Goal: Transaction & Acquisition: Purchase product/service

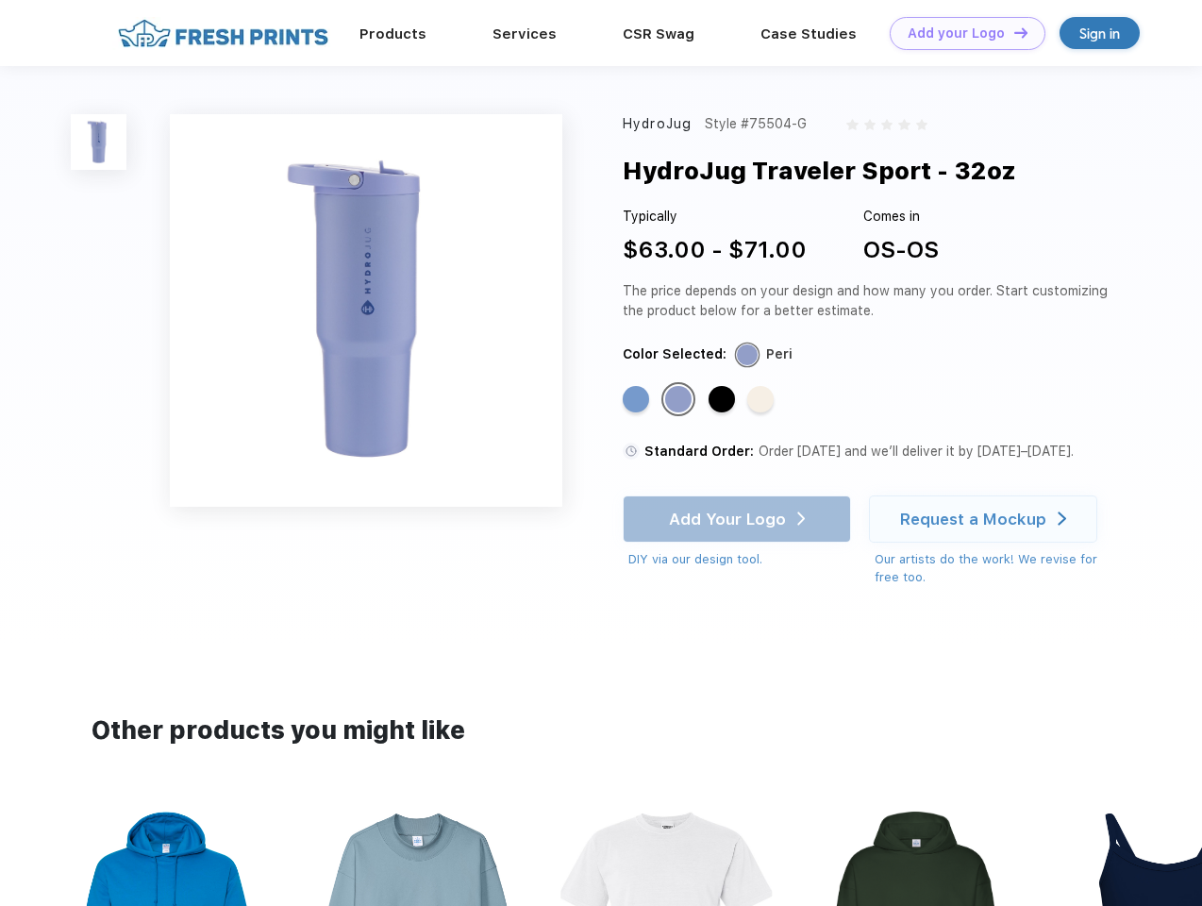
click at [960, 33] on link "Add your Logo Design Tool" at bounding box center [968, 33] width 156 height 33
click at [0, 0] on div "Design Tool" at bounding box center [0, 0] width 0 height 0
click at [1012, 32] on link "Add your Logo Design Tool" at bounding box center [968, 33] width 156 height 33
click at [99, 141] on img at bounding box center [99, 142] width 56 height 56
click at [638, 400] on div "Standard Color" at bounding box center [636, 399] width 26 height 26
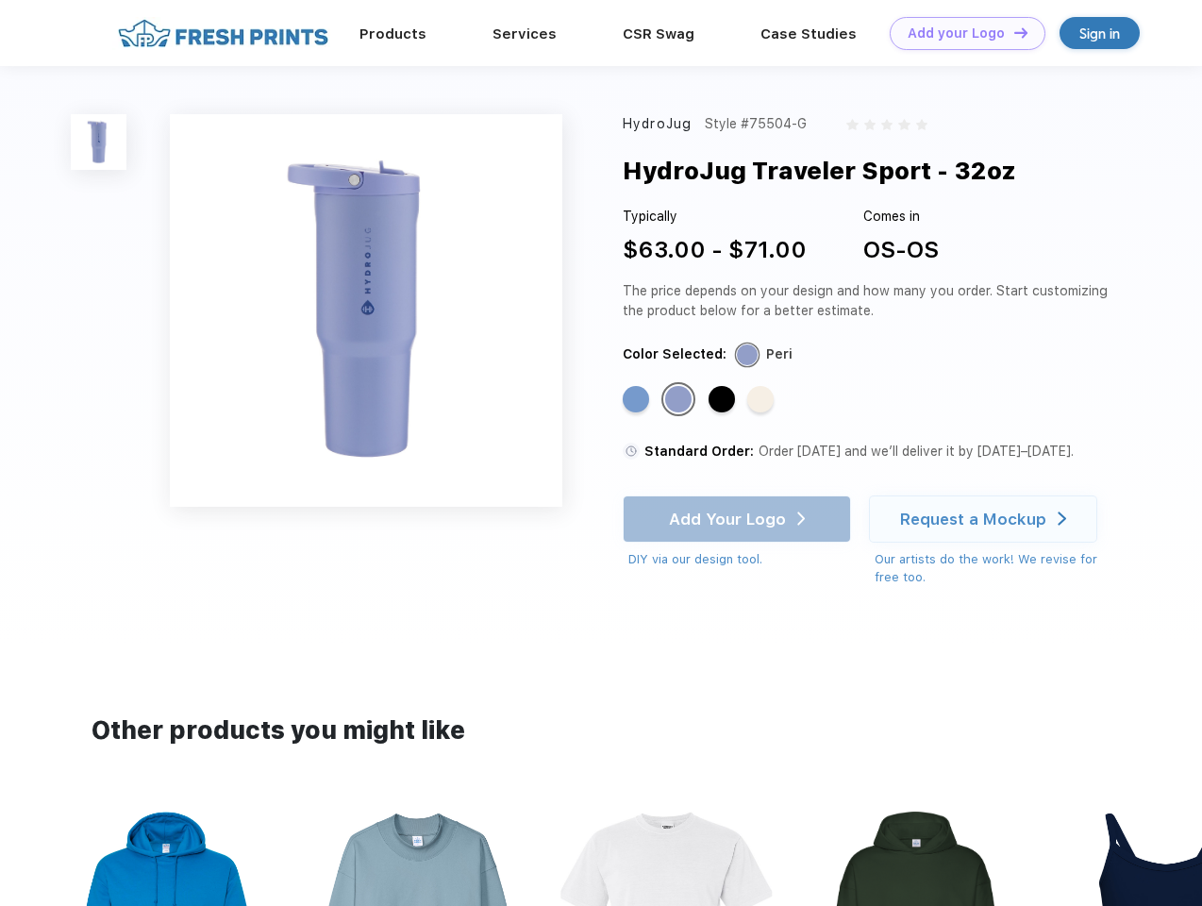
click at [680, 400] on div "Standard Color" at bounding box center [678, 399] width 26 height 26
click at [723, 400] on div "Standard Color" at bounding box center [721, 399] width 26 height 26
click at [762, 400] on div "Standard Color" at bounding box center [760, 399] width 26 height 26
click at [739, 519] on div "Add Your Logo DIY via our design tool. Ah shoot! This product isn't up in our d…" at bounding box center [737, 532] width 228 height 74
click at [986, 519] on div "Request a Mockup" at bounding box center [973, 518] width 146 height 19
